Goal: Use online tool/utility: Utilize a website feature to perform a specific function

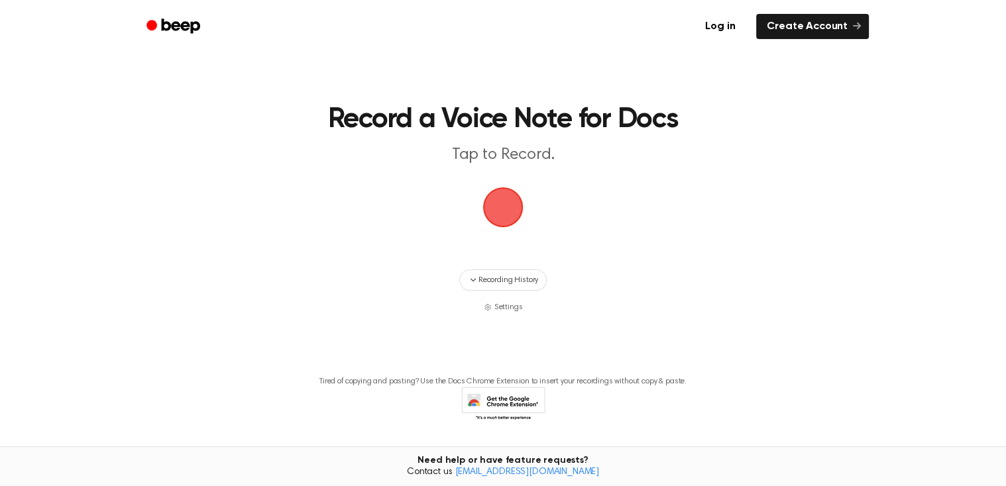
click at [496, 226] on span "button" at bounding box center [502, 207] width 37 height 37
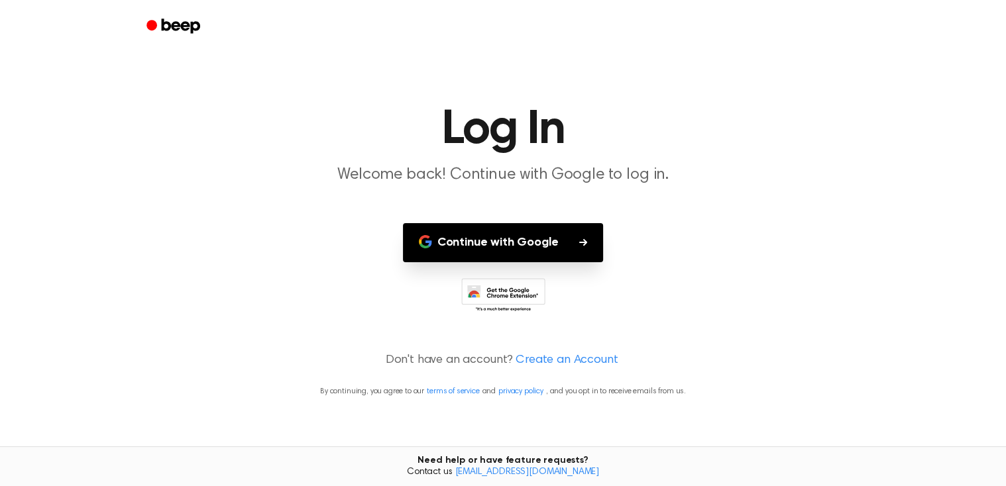
click at [496, 237] on button "Continue with Google" at bounding box center [503, 242] width 201 height 39
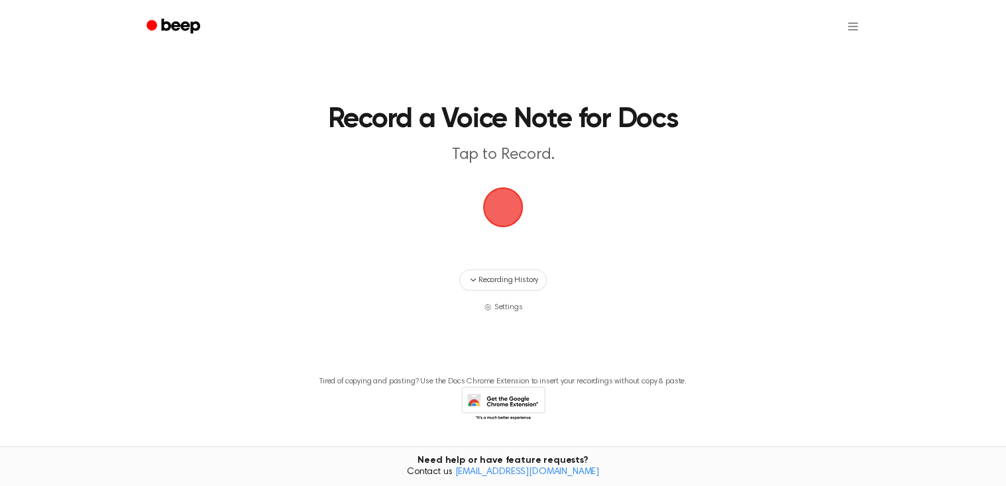
click at [491, 203] on span "button" at bounding box center [502, 207] width 37 height 37
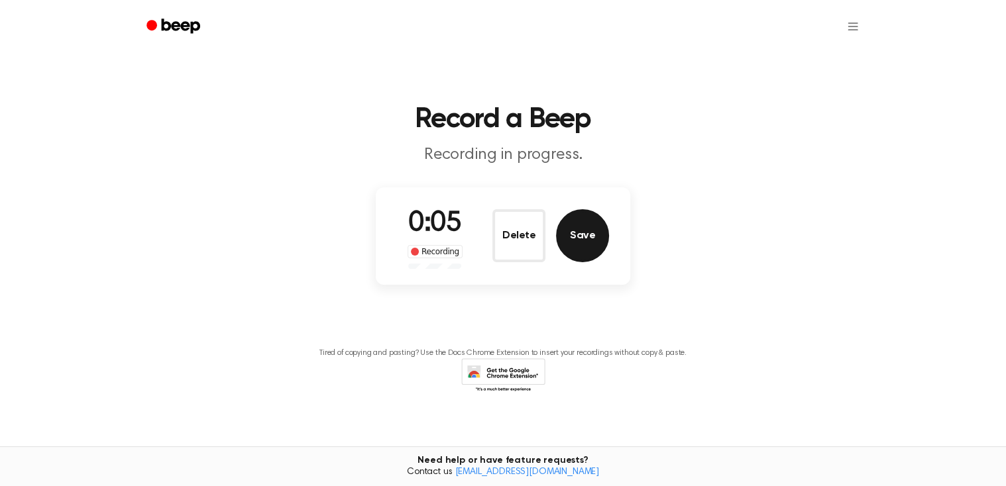
click at [580, 225] on button "Save" at bounding box center [582, 235] width 53 height 53
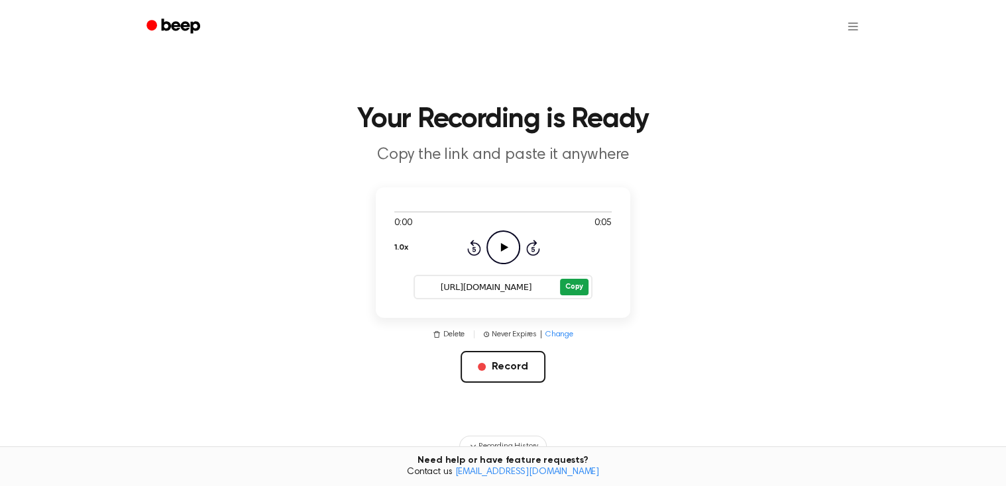
click at [570, 282] on button "Copy" at bounding box center [574, 287] width 28 height 17
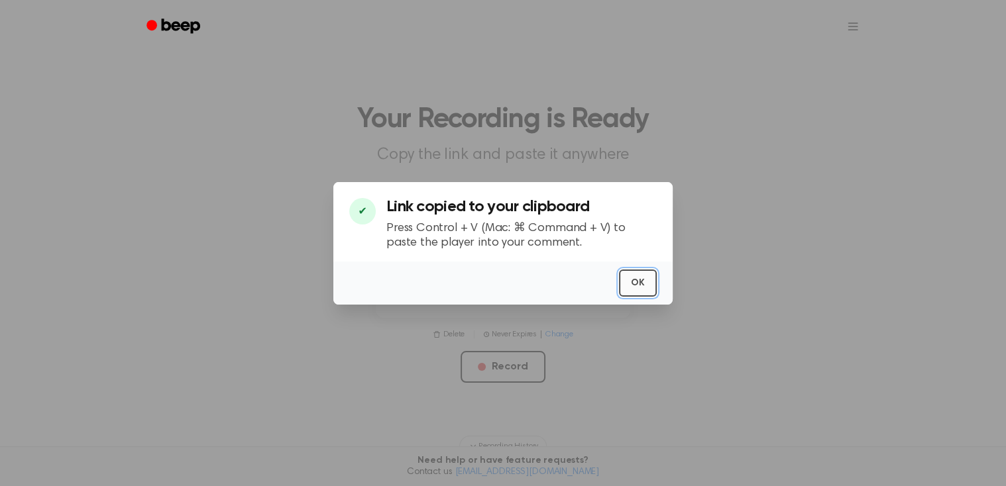
click at [648, 276] on button "OK" at bounding box center [638, 283] width 38 height 27
